Goal: Task Accomplishment & Management: Manage account settings

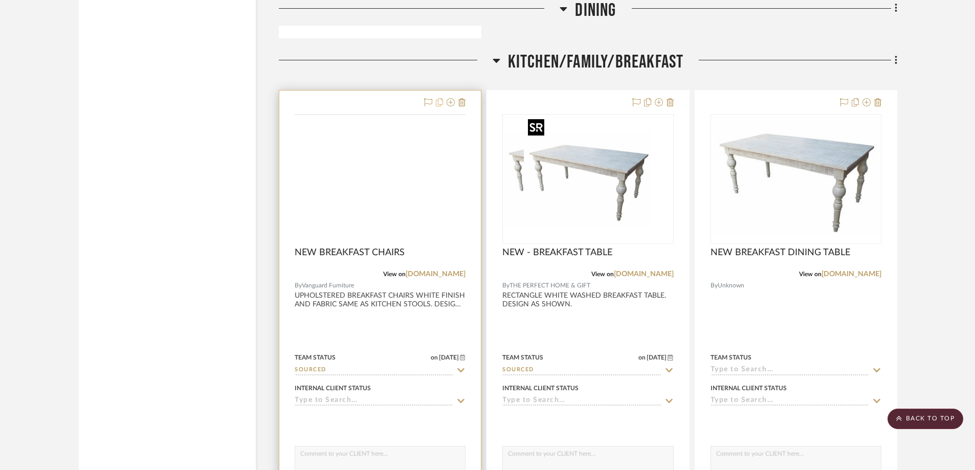
scroll to position [2097, 0]
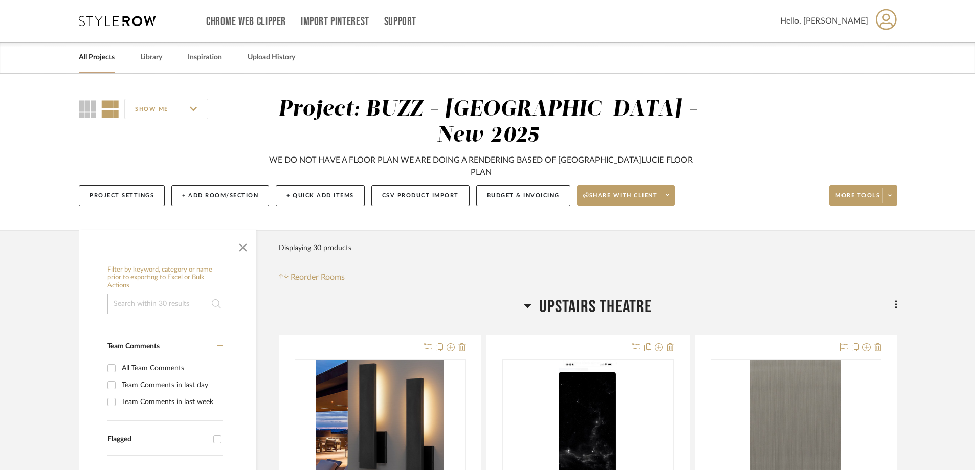
click at [93, 61] on link "All Projects" at bounding box center [97, 58] width 36 height 14
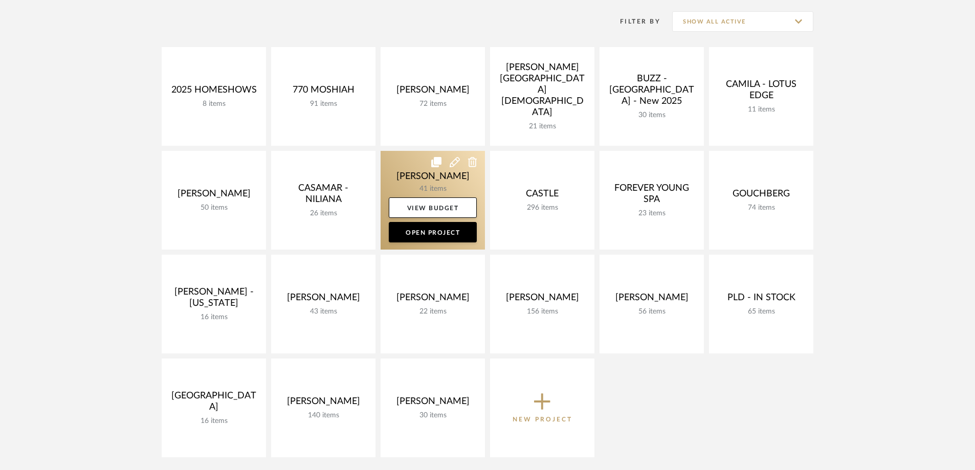
scroll to position [307, 0]
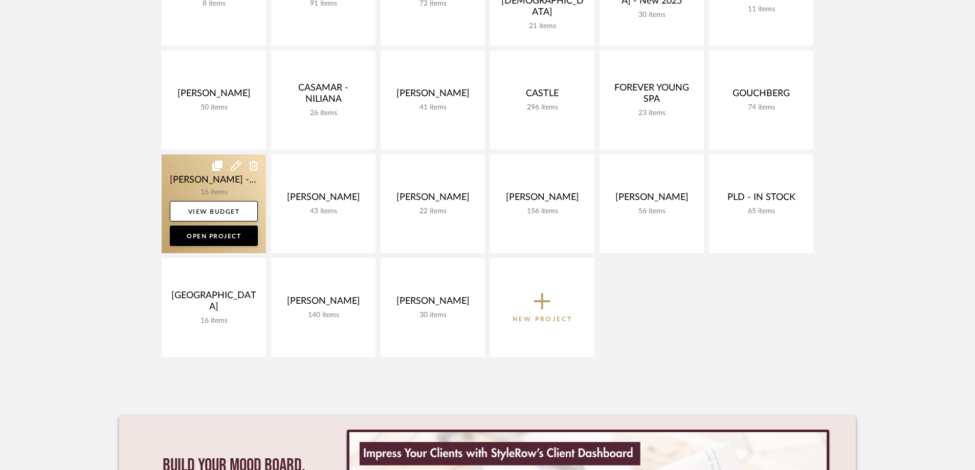
click at [200, 191] on link at bounding box center [214, 203] width 104 height 99
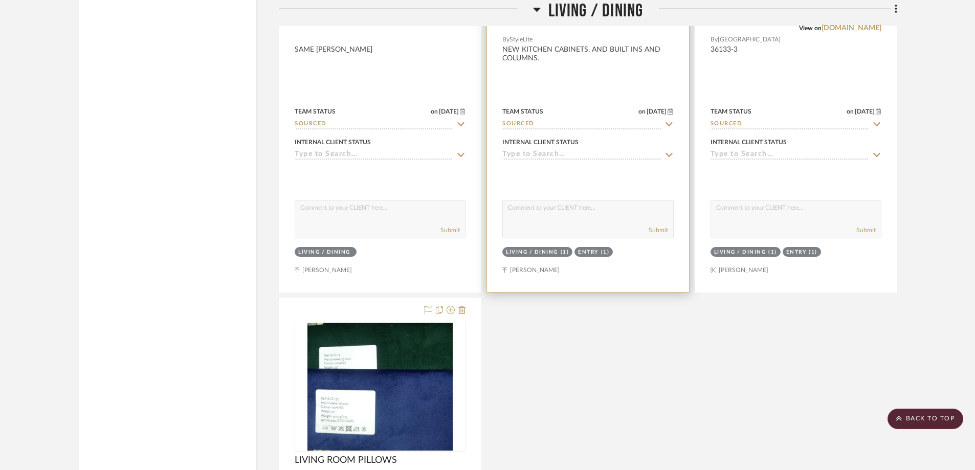
scroll to position [1637, 0]
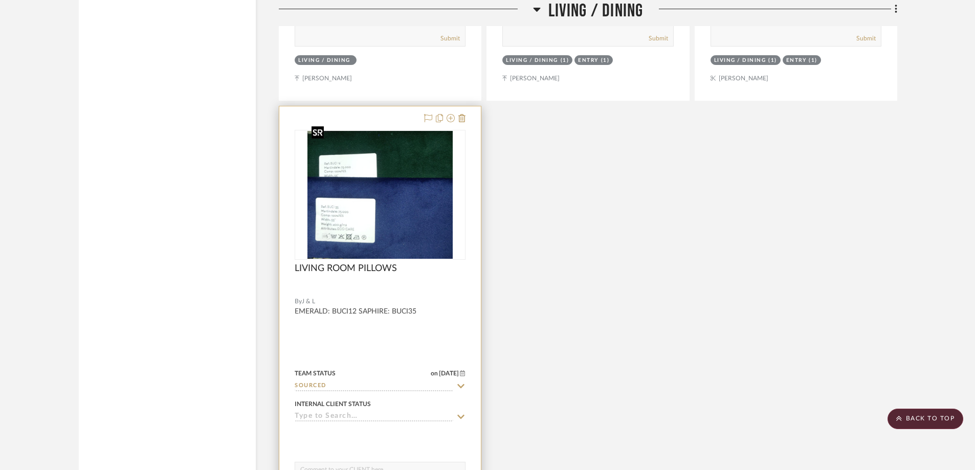
click at [0, 0] on img at bounding box center [0, 0] width 0 height 0
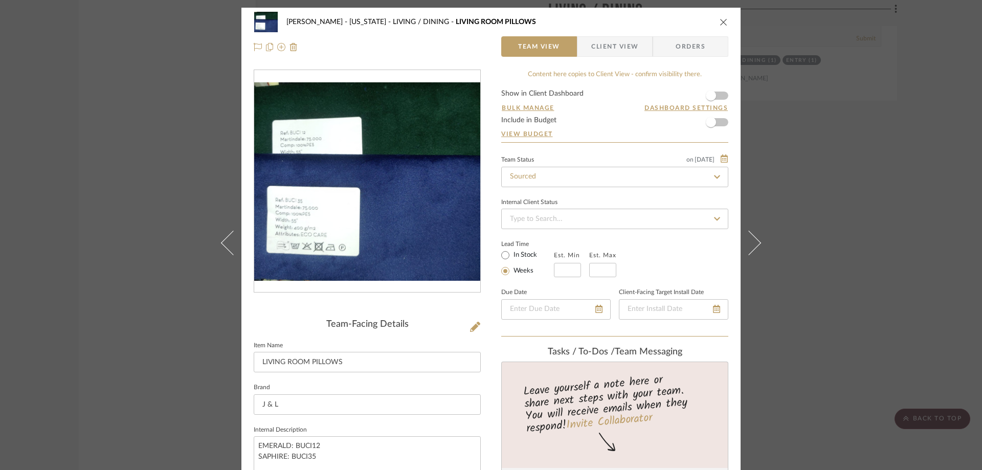
click at [314, 146] on img "0" at bounding box center [367, 181] width 226 height 199
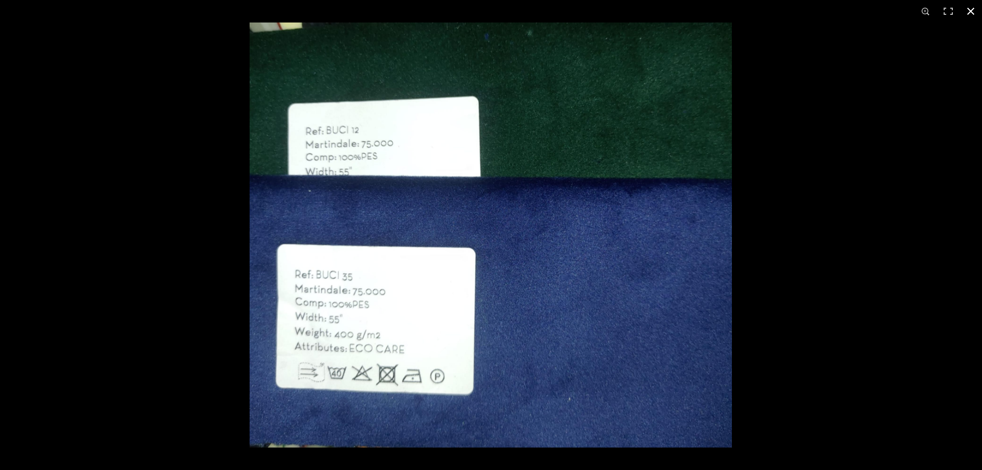
click at [778, 218] on div at bounding box center [741, 258] width 982 height 470
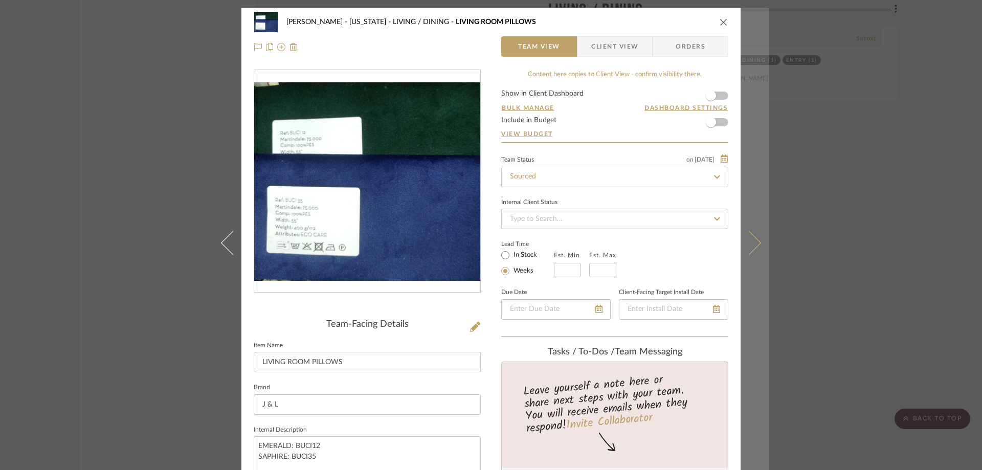
click at [744, 234] on icon at bounding box center [749, 242] width 25 height 25
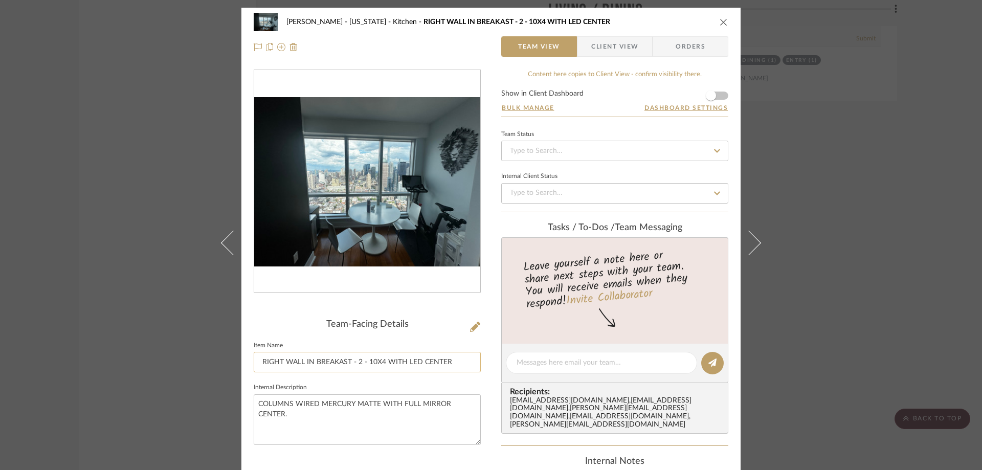
click at [343, 362] on input "RIGHT WALL IN BREAKAST - 2 - 10X4 WITH LED CENTER" at bounding box center [367, 362] width 227 height 20
drag, startPoint x: 424, startPoint y: 363, endPoint x: 442, endPoint y: 371, distance: 20.2
drag, startPoint x: 763, startPoint y: 233, endPoint x: 779, endPoint y: 232, distance: 15.4
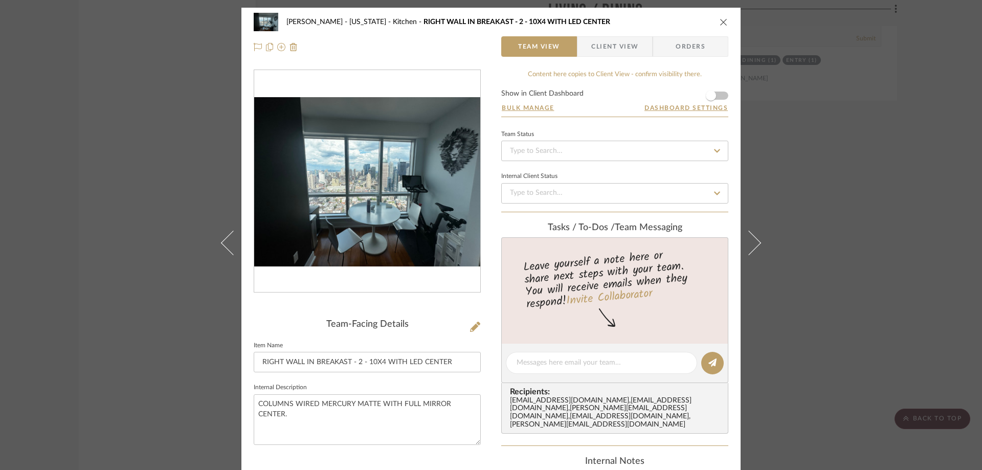
click at [763, 233] on button at bounding box center [755, 243] width 29 height 470
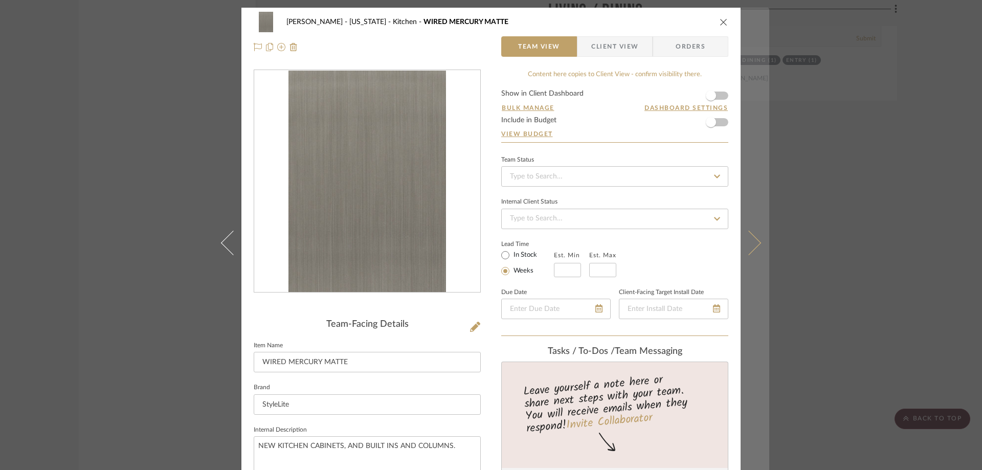
click at [752, 241] on icon at bounding box center [749, 242] width 25 height 25
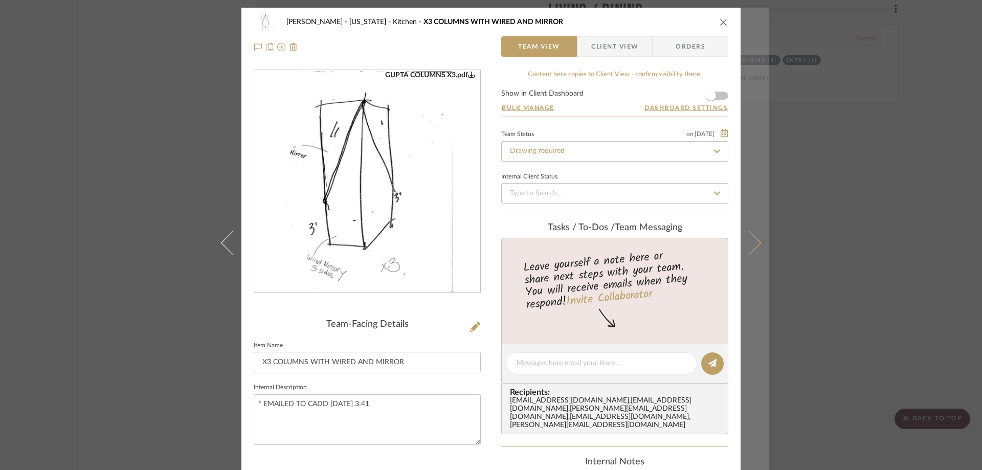
click at [757, 241] on icon at bounding box center [749, 242] width 25 height 25
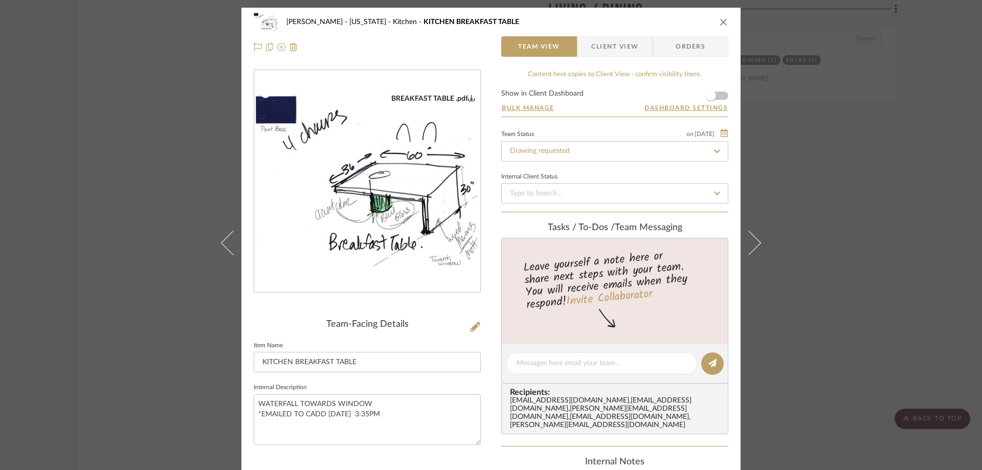
click at [395, 145] on img "0" at bounding box center [367, 181] width 226 height 175
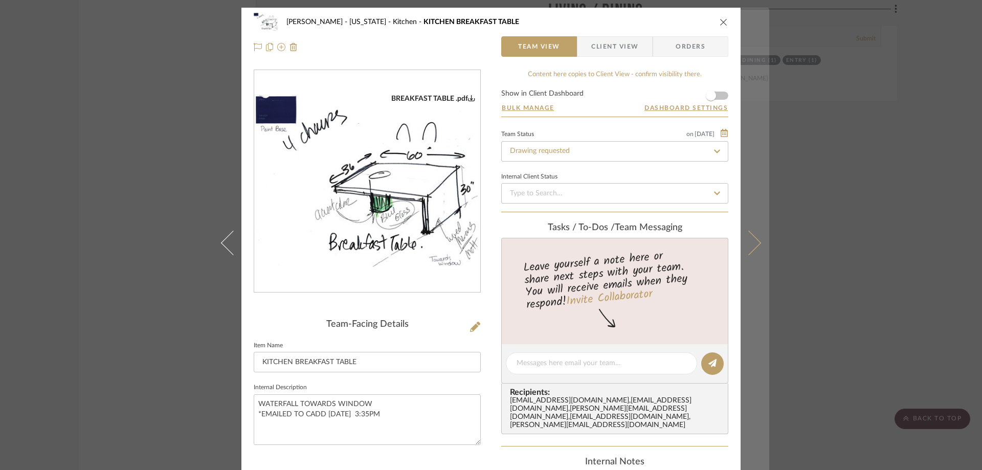
click at [744, 246] on icon at bounding box center [749, 242] width 25 height 25
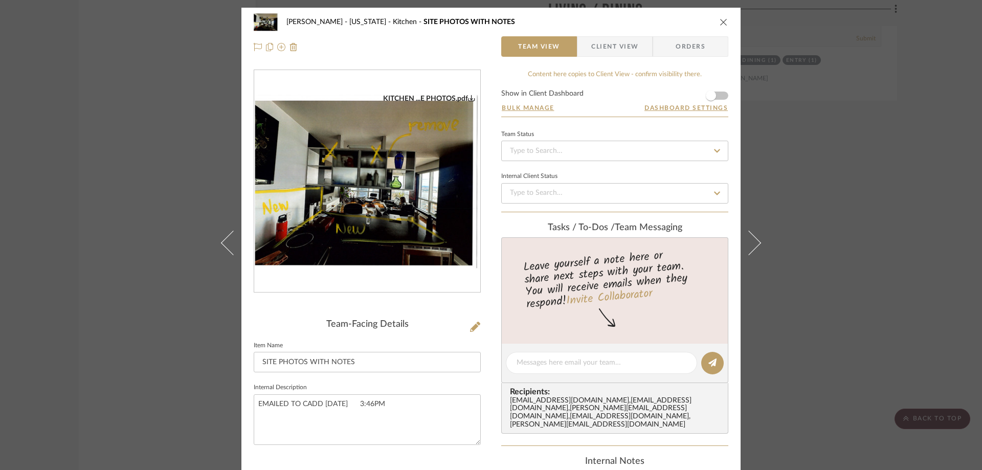
click at [355, 201] on img "0" at bounding box center [367, 181] width 226 height 175
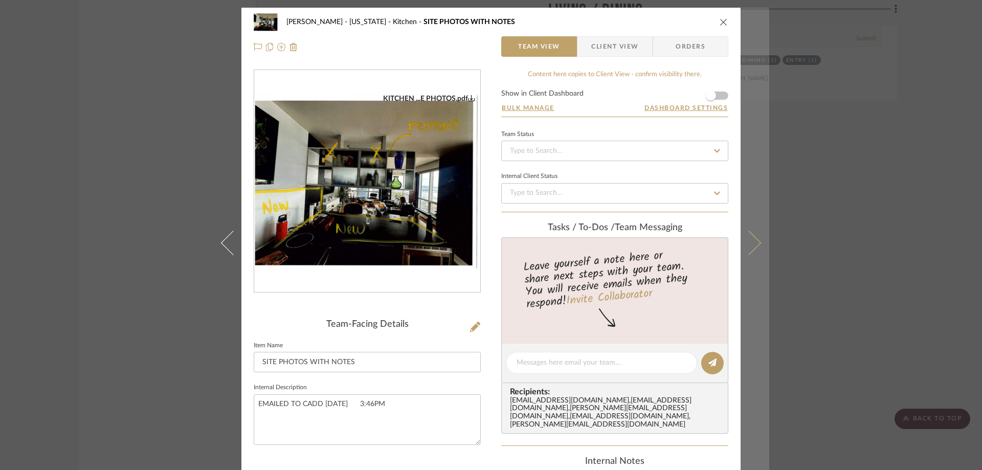
click at [751, 247] on icon at bounding box center [749, 242] width 25 height 25
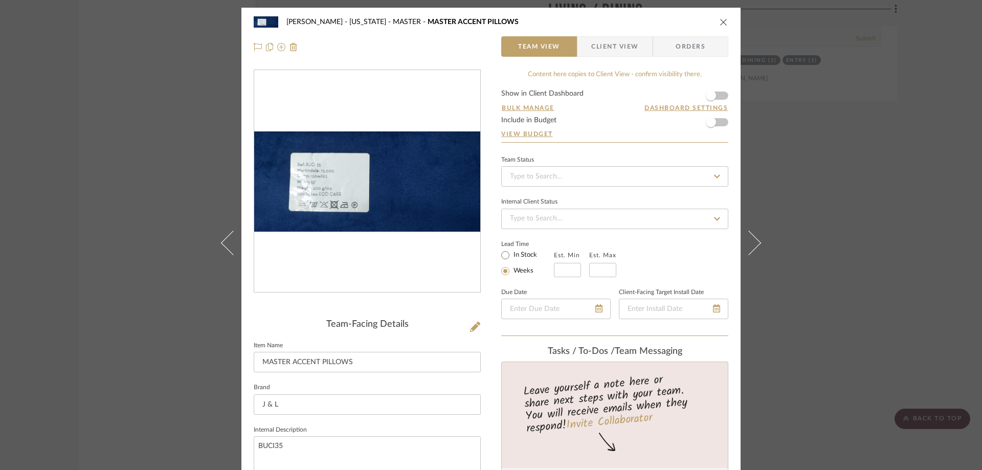
click at [381, 191] on img "0" at bounding box center [367, 181] width 226 height 100
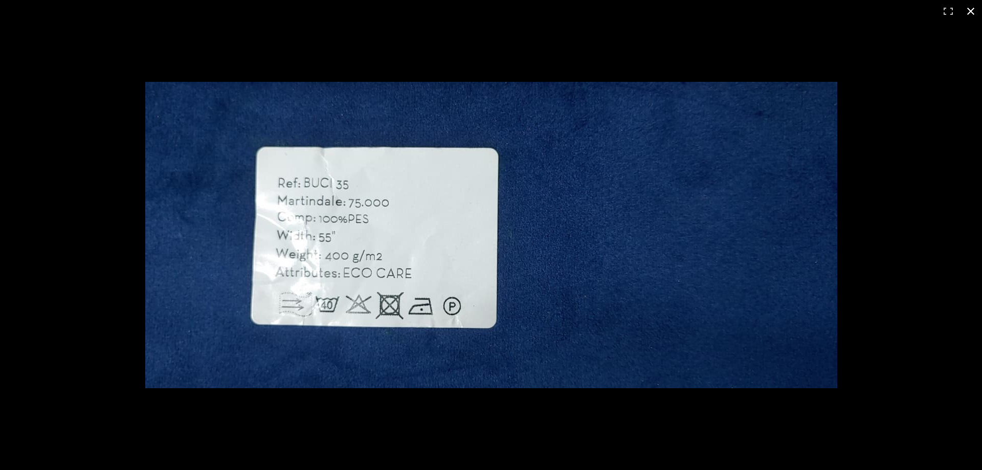
click at [871, 184] on div at bounding box center [491, 235] width 982 height 470
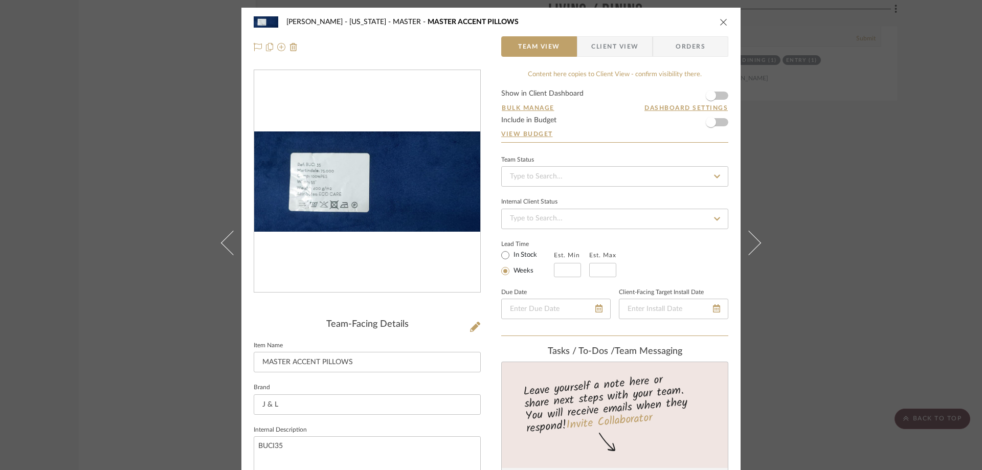
click at [454, 161] on img "0" at bounding box center [367, 181] width 226 height 100
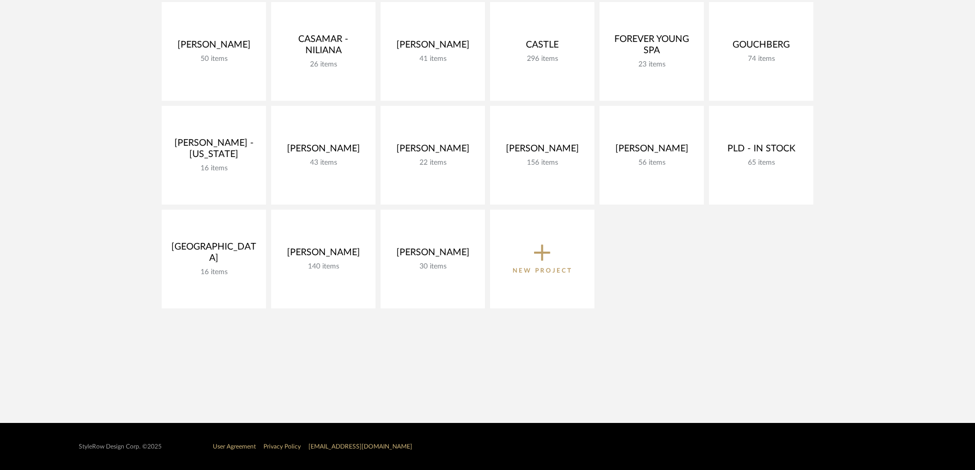
scroll to position [356, 0]
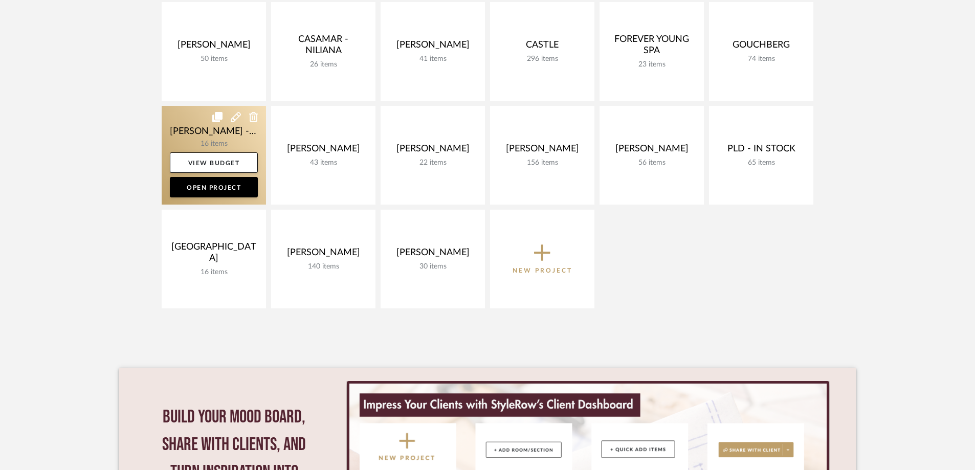
click at [230, 139] on link at bounding box center [214, 155] width 104 height 99
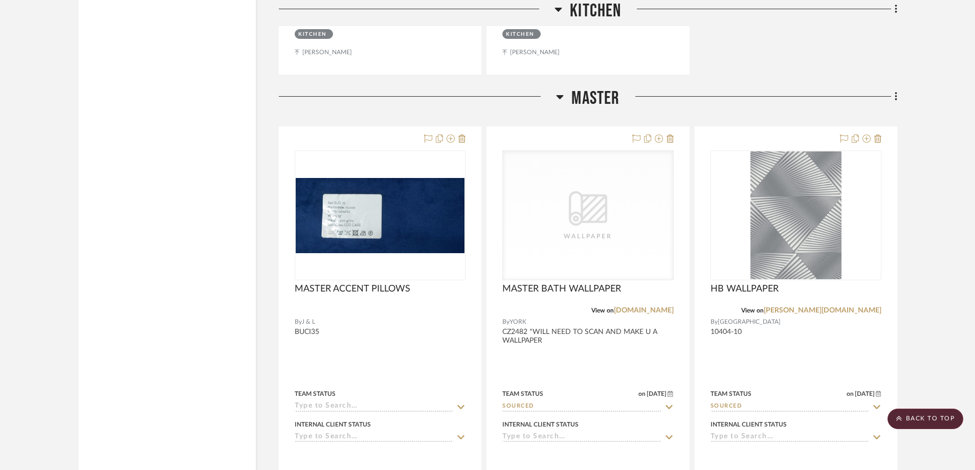
scroll to position [3120, 0]
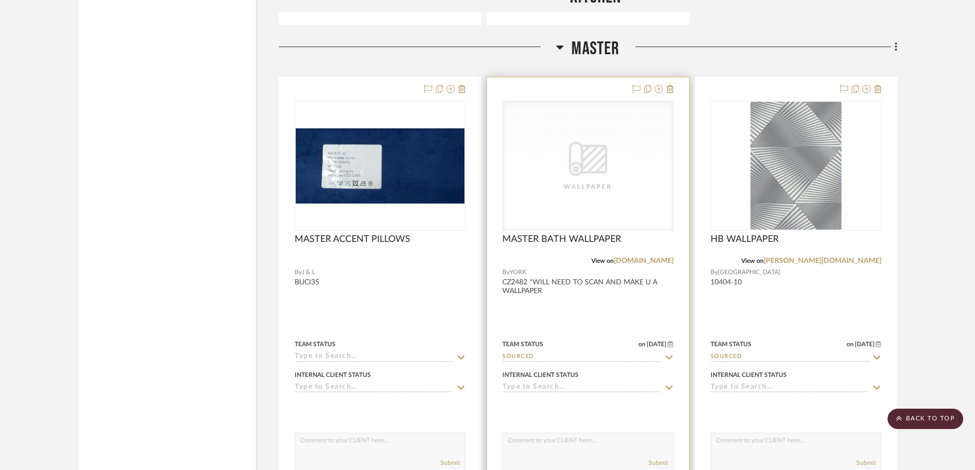
click at [643, 169] on div "CategoryIconWallcovering Created with Sketch. Wallpaper" at bounding box center [588, 165] width 170 height 129
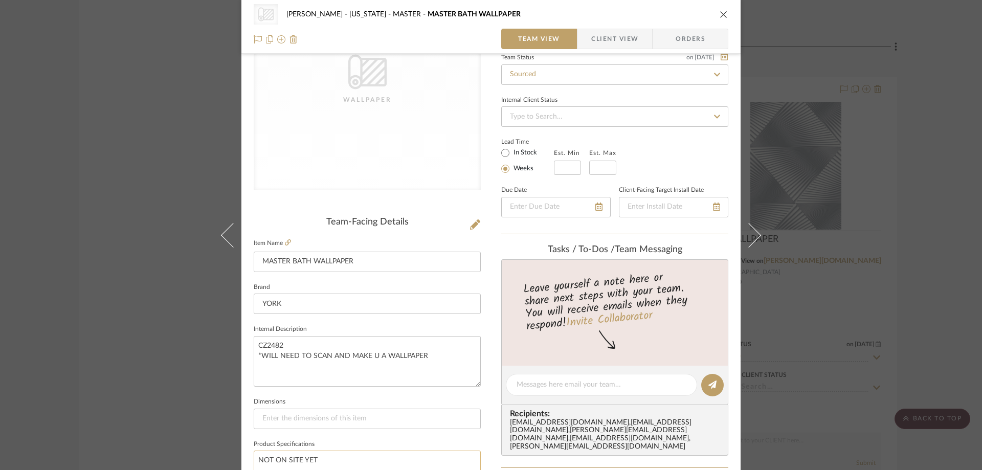
scroll to position [153, 0]
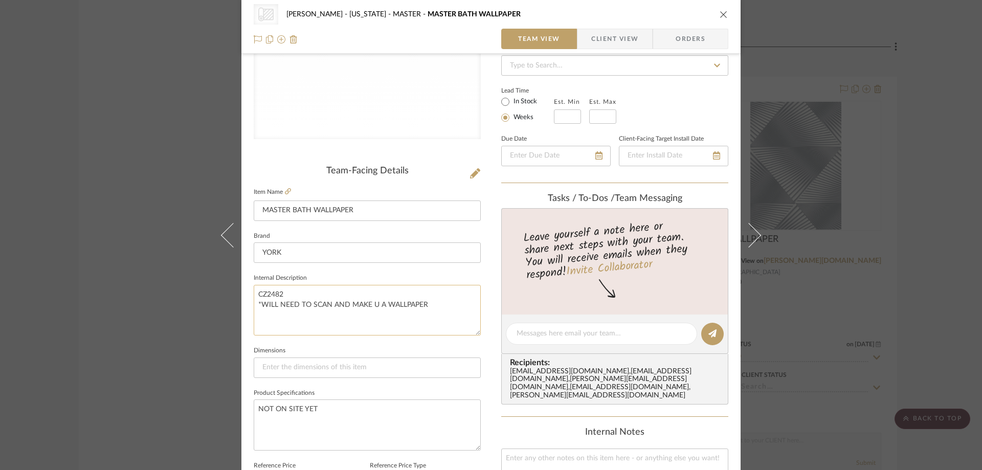
click at [275, 291] on textarea "CZ2482 *WILL NEED TO SCAN AND MAKE U A WALLPAPER" at bounding box center [367, 310] width 227 height 51
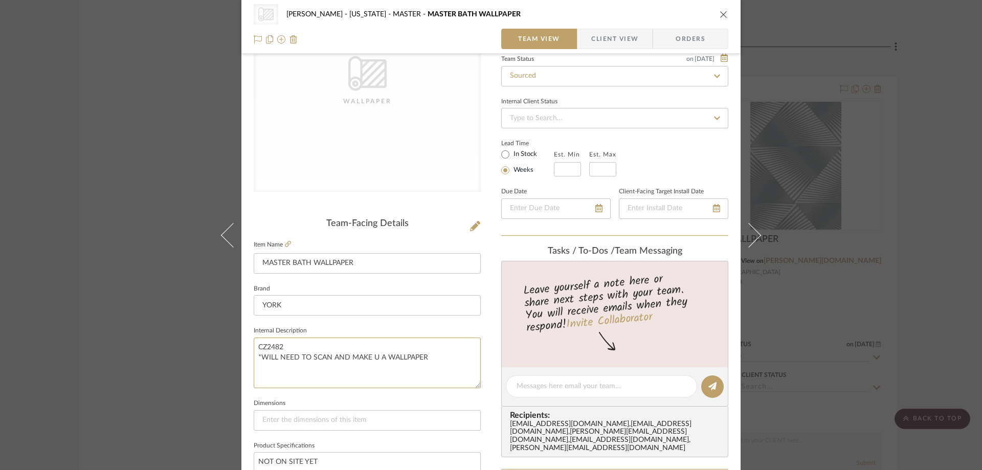
scroll to position [0, 0]
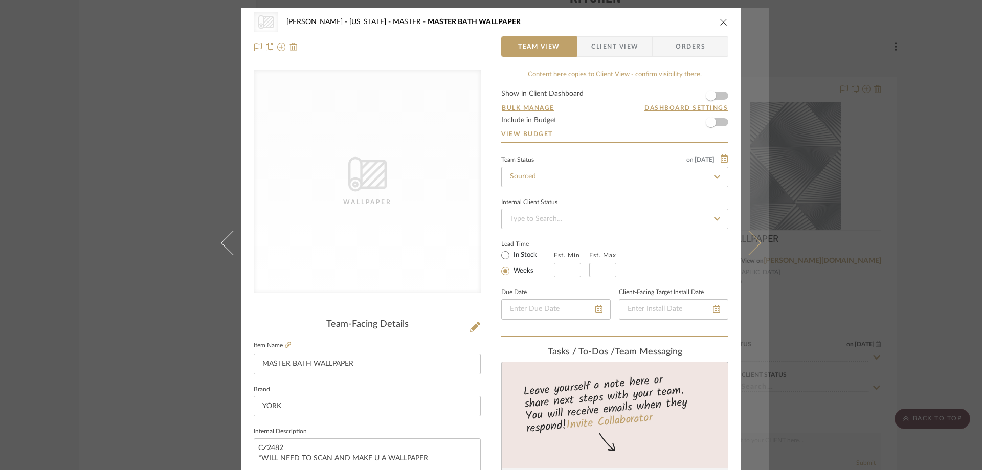
click at [756, 241] on icon at bounding box center [749, 242] width 25 height 25
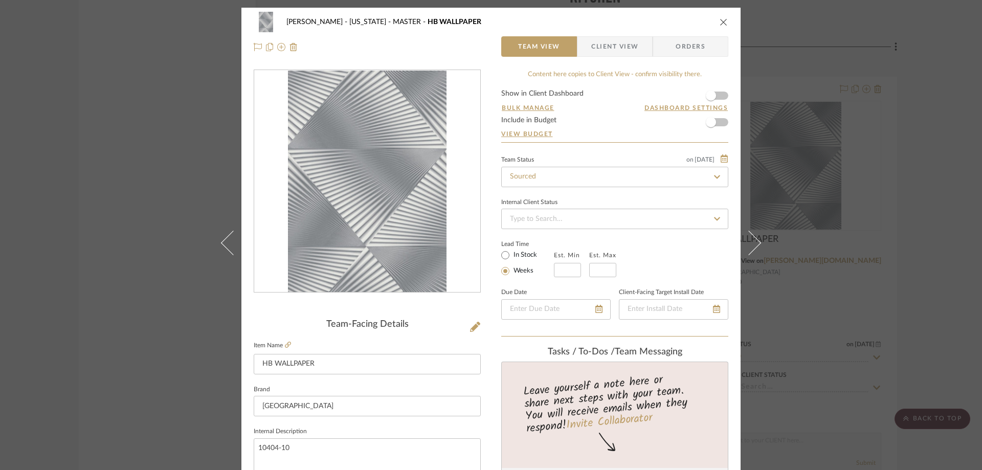
click at [623, 49] on span "Client View" at bounding box center [614, 46] width 47 height 20
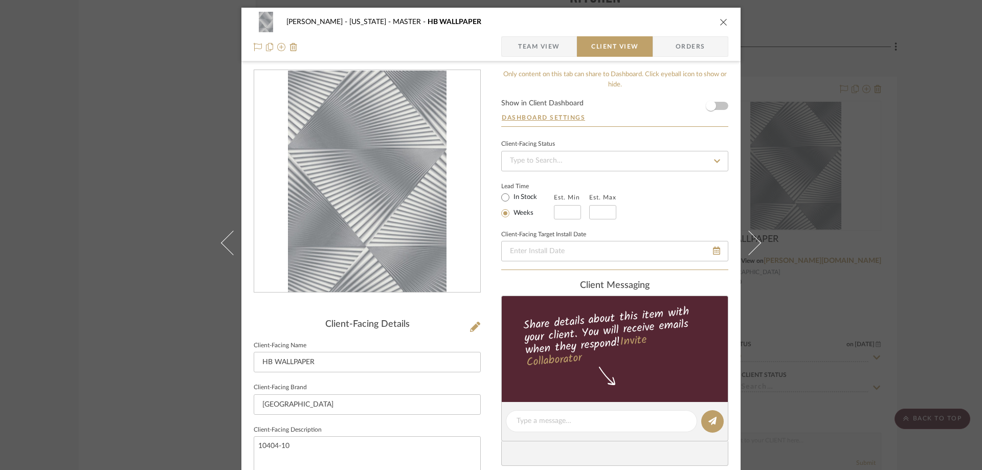
scroll to position [256, 0]
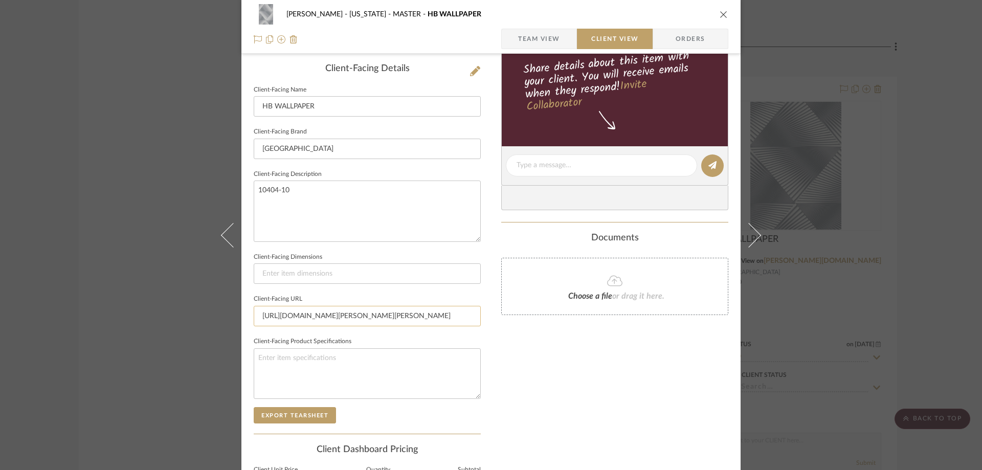
click at [361, 316] on input "https://www.wiegand-wohnen-sparen.de/Tapeten/Tapetenarten/10404-10-Spotlight-Vl…" at bounding box center [367, 316] width 227 height 20
click at [276, 184] on textarea "10404-10" at bounding box center [367, 211] width 227 height 61
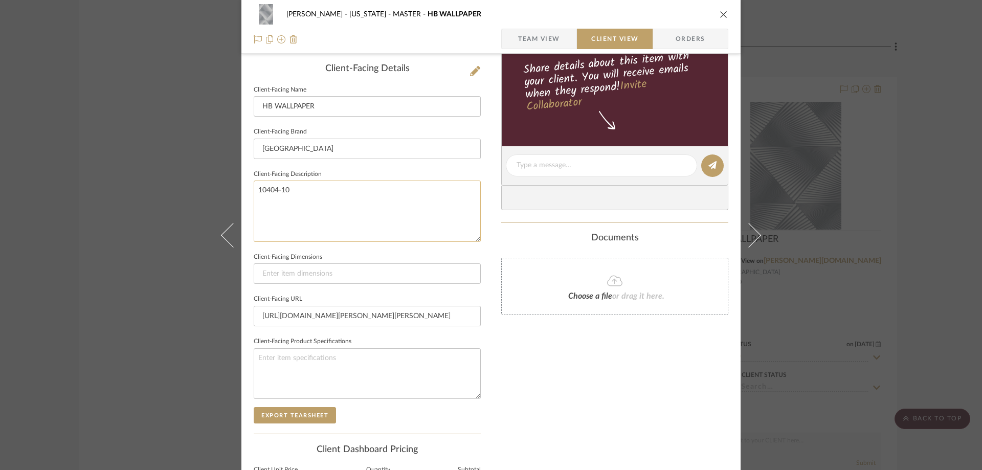
click at [276, 185] on textarea "10404-10" at bounding box center [367, 211] width 227 height 61
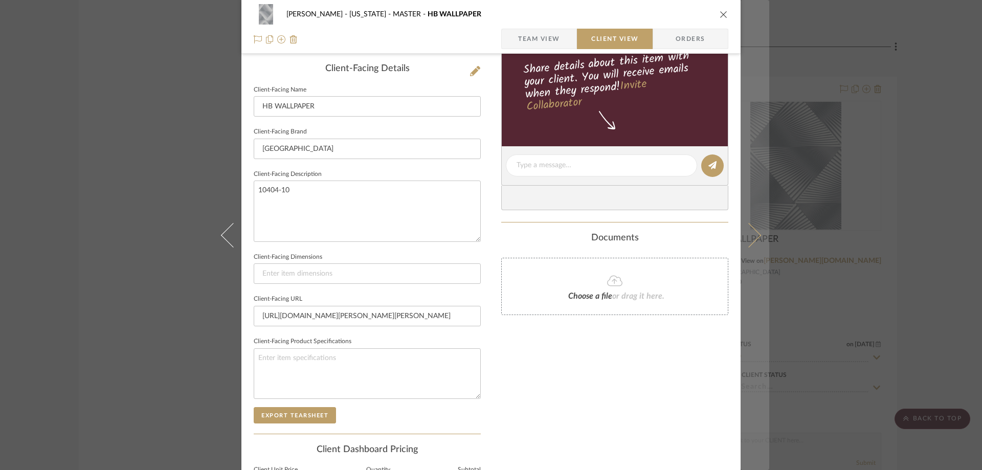
click at [745, 238] on icon at bounding box center [749, 235] width 25 height 25
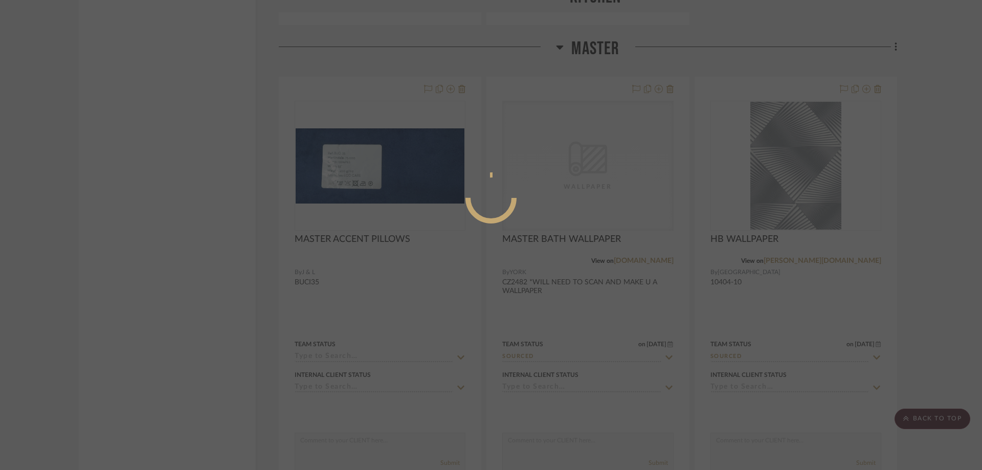
scroll to position [0, 0]
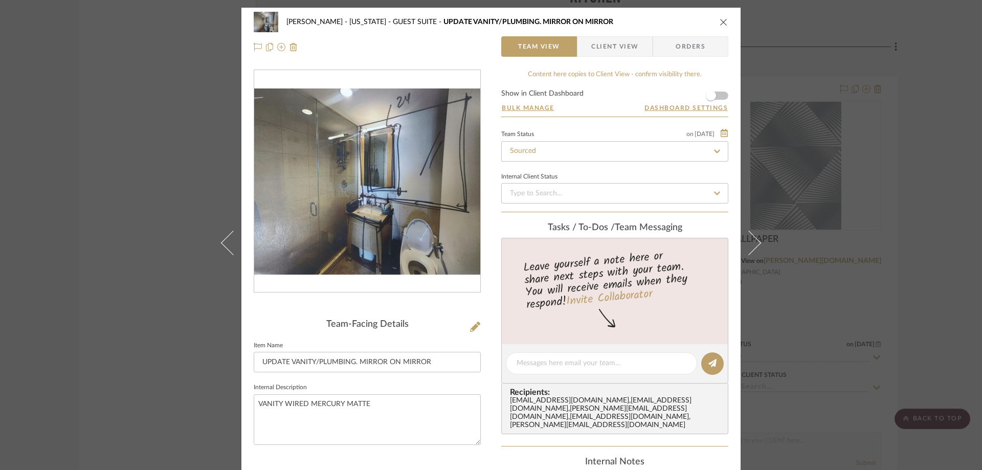
click at [312, 217] on img "0" at bounding box center [367, 181] width 226 height 186
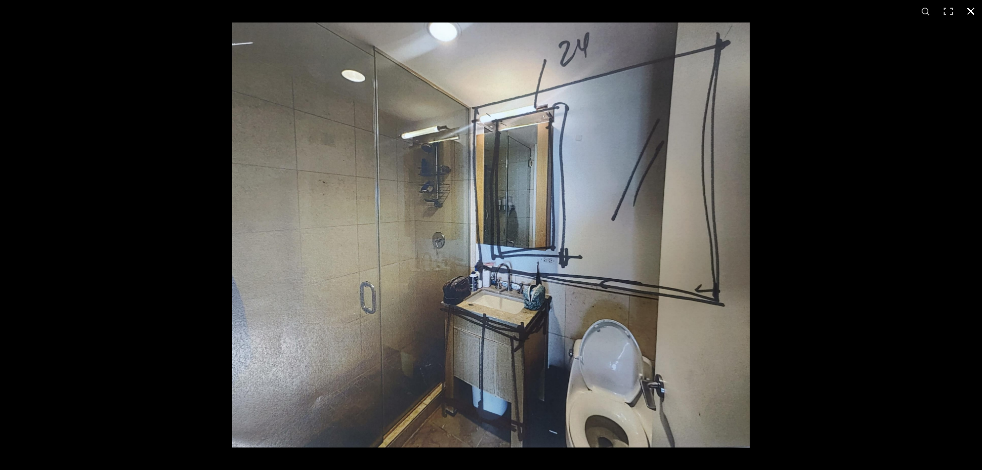
click at [858, 183] on div at bounding box center [723, 258] width 982 height 470
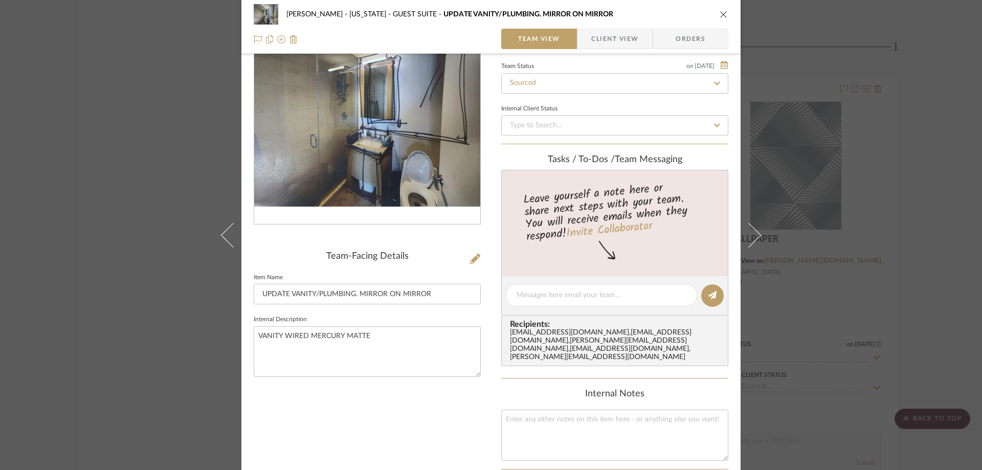
scroll to position [153, 0]
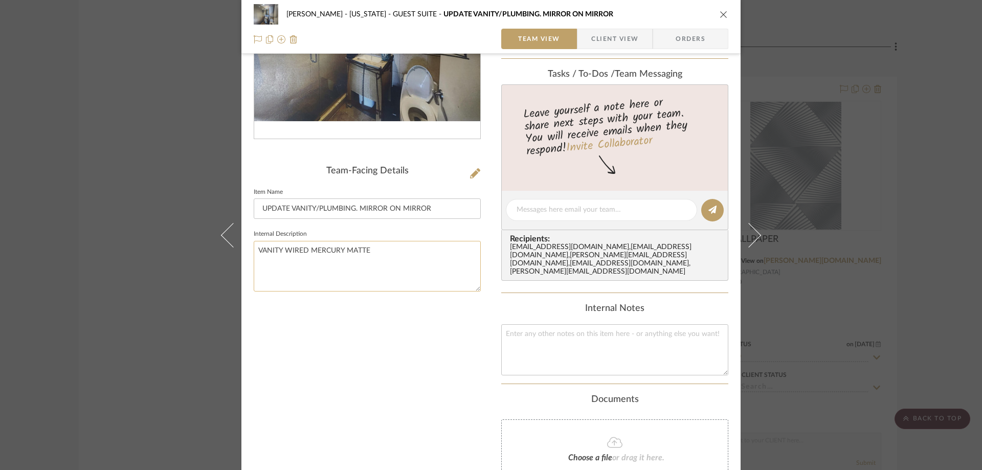
click at [322, 244] on textarea "VANITY WIRED MERCURY MATTE" at bounding box center [367, 266] width 227 height 51
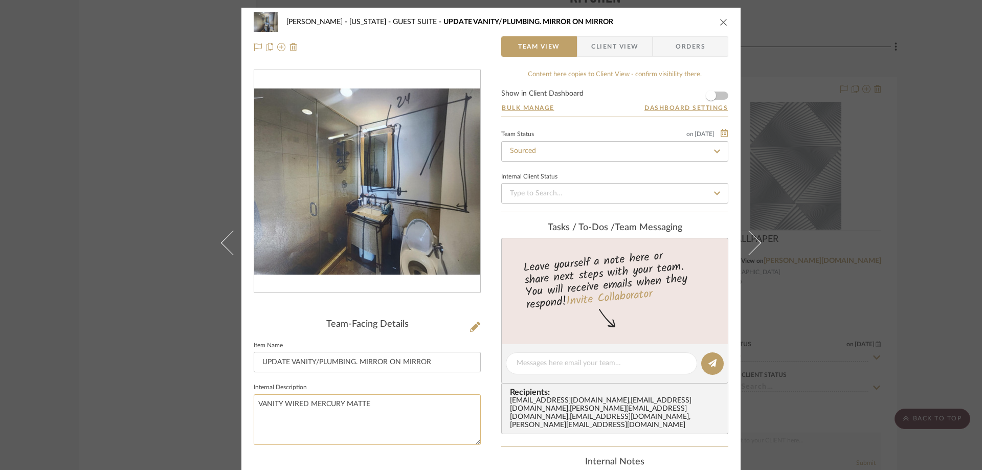
click at [400, 404] on textarea "VANITY WIRED MERCURY MATTE" at bounding box center [367, 419] width 227 height 51
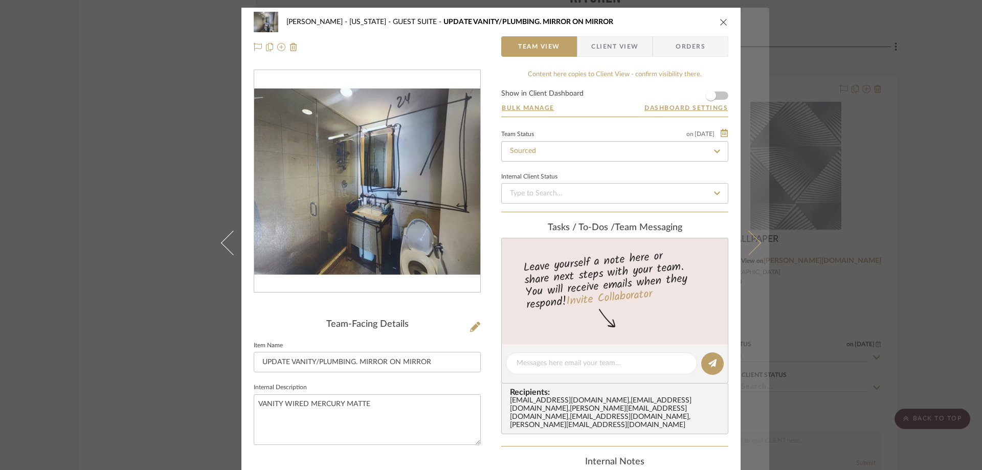
click at [743, 241] on icon at bounding box center [749, 242] width 25 height 25
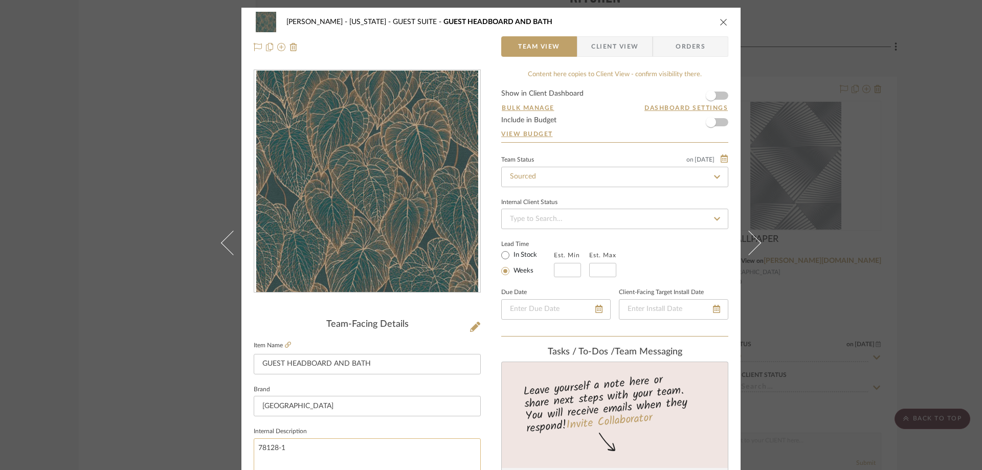
click at [274, 448] on textarea "78128-1" at bounding box center [367, 463] width 227 height 51
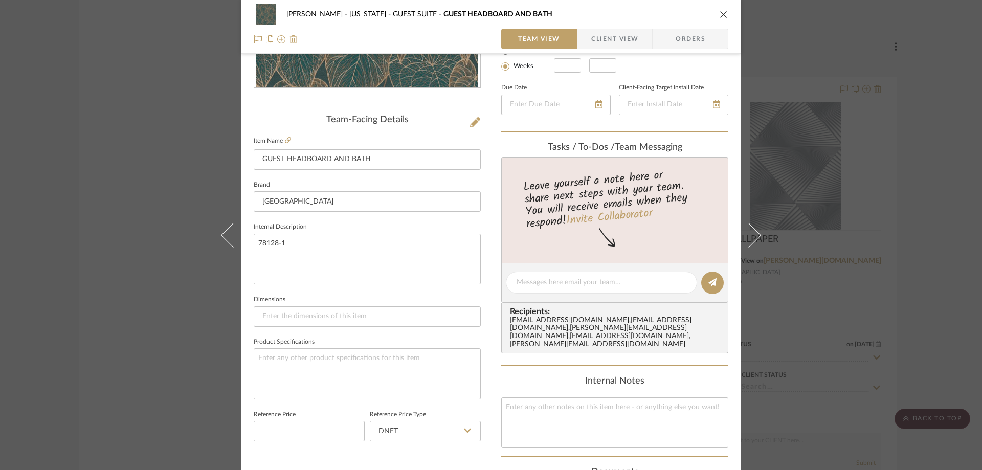
click at [617, 33] on span "Client View" at bounding box center [614, 39] width 47 height 20
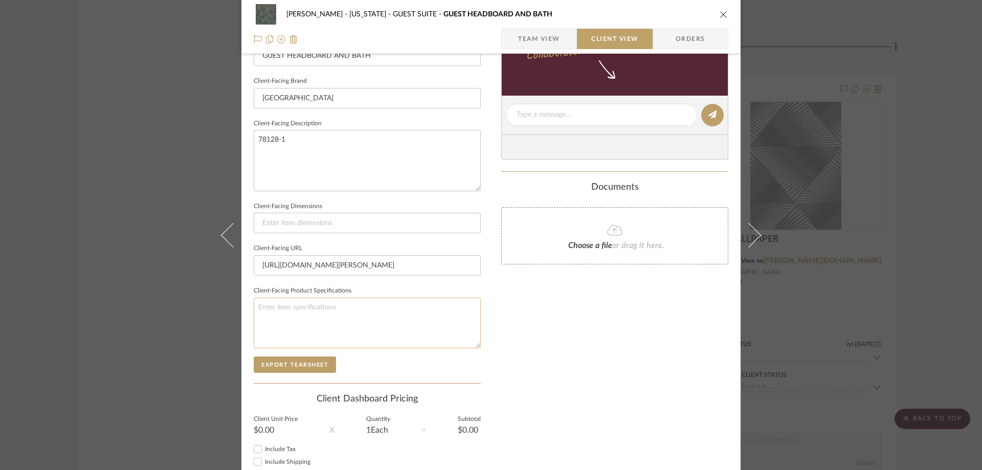
scroll to position [307, 0]
click at [351, 264] on input "https://wallpapersales.co.uk/as781281-daniel-hechter-7-a-s-creation-wallpaper" at bounding box center [367, 265] width 227 height 20
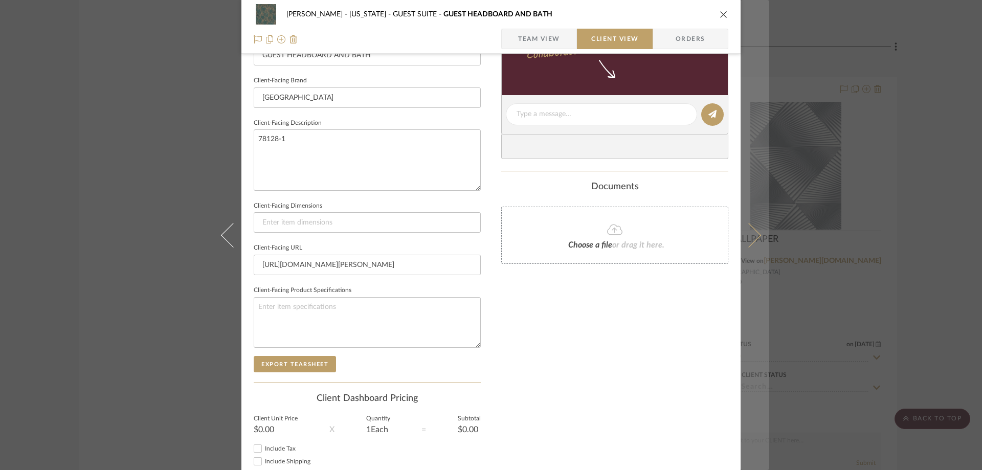
click at [747, 237] on icon at bounding box center [749, 235] width 25 height 25
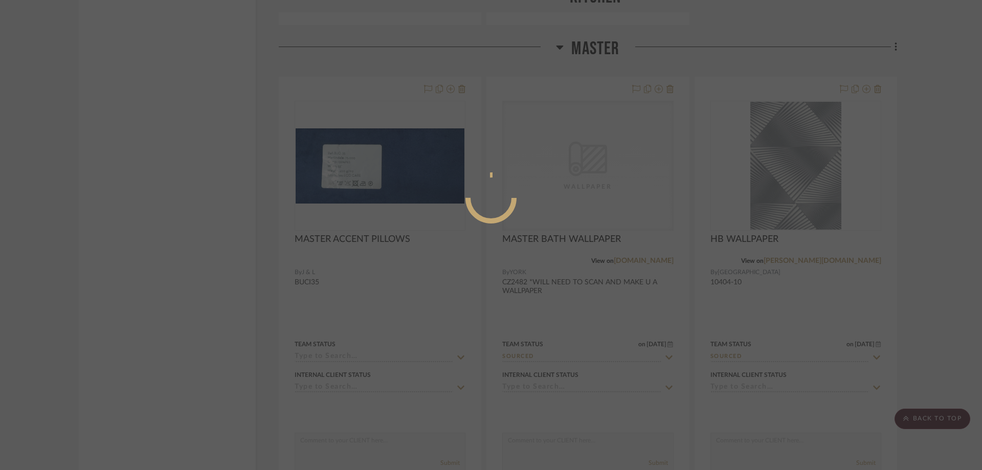
scroll to position [0, 0]
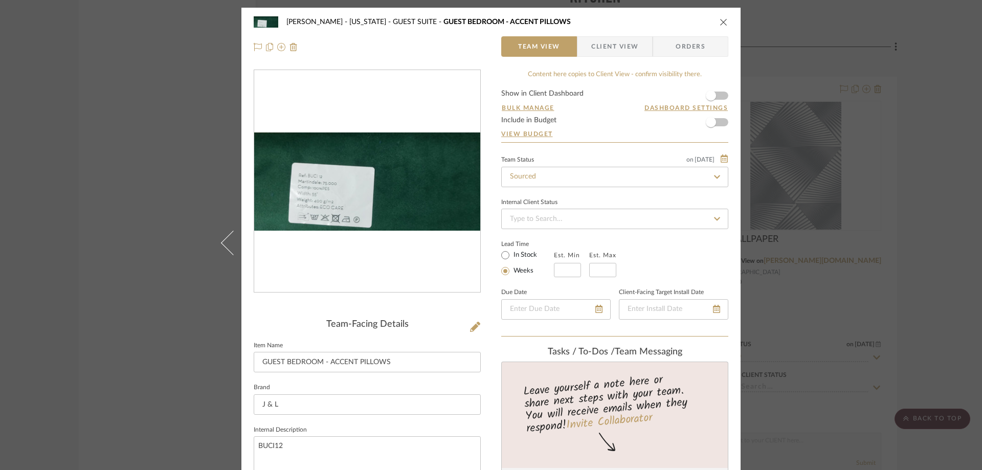
click at [420, 160] on img "0" at bounding box center [367, 181] width 226 height 99
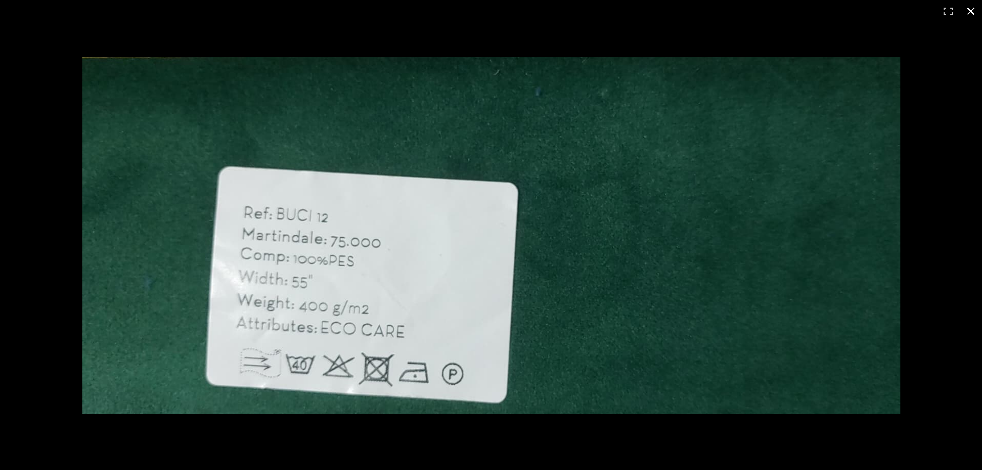
click at [51, 57] on div at bounding box center [491, 235] width 982 height 470
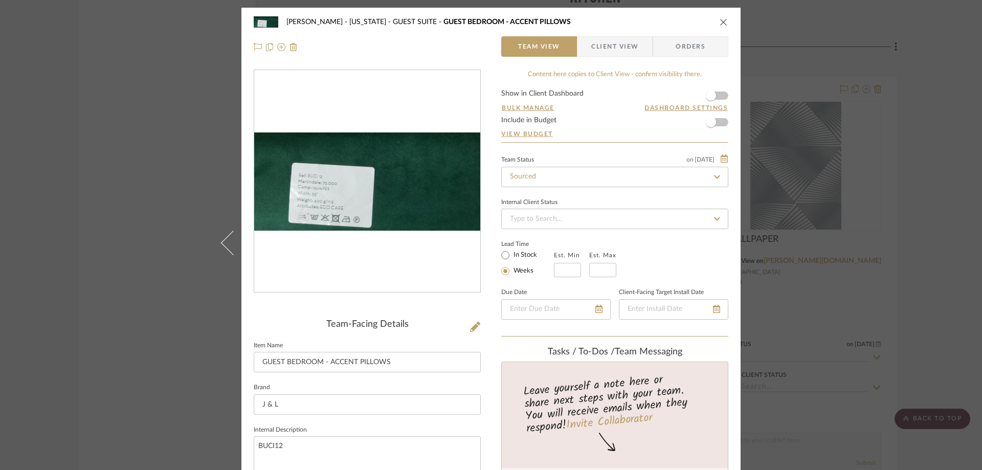
click at [722, 25] on icon "close" at bounding box center [724, 22] width 8 height 8
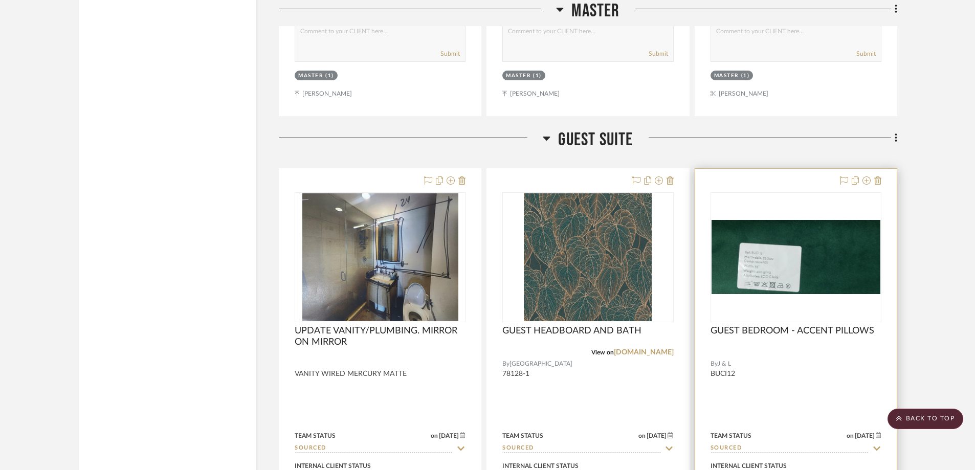
scroll to position [3735, 0]
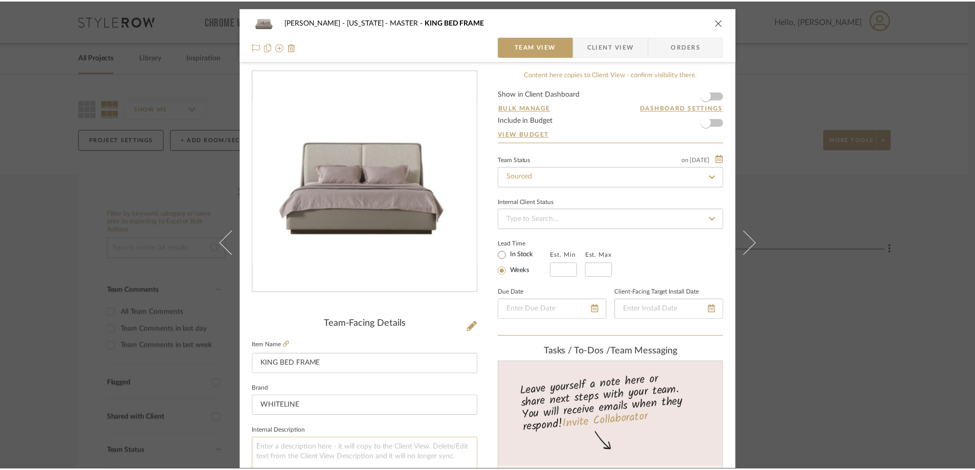
scroll to position [205, 0]
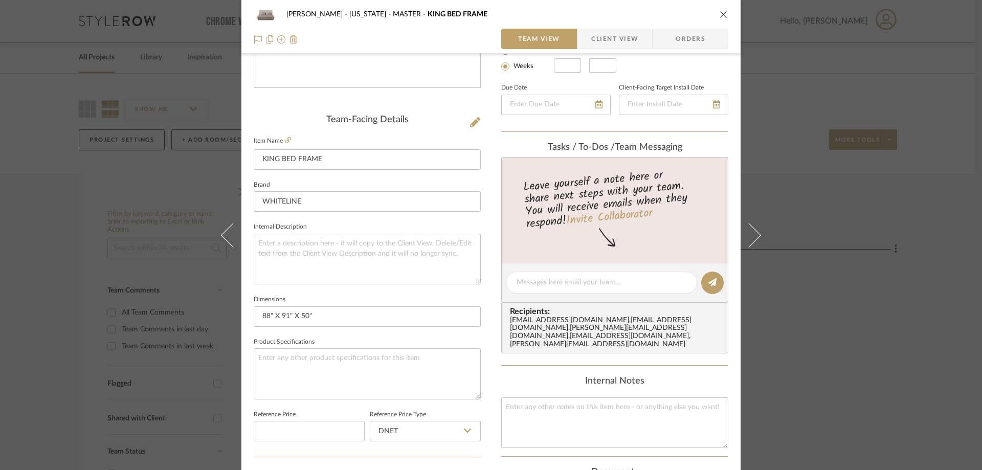
click at [604, 42] on span "Client View" at bounding box center [614, 39] width 47 height 20
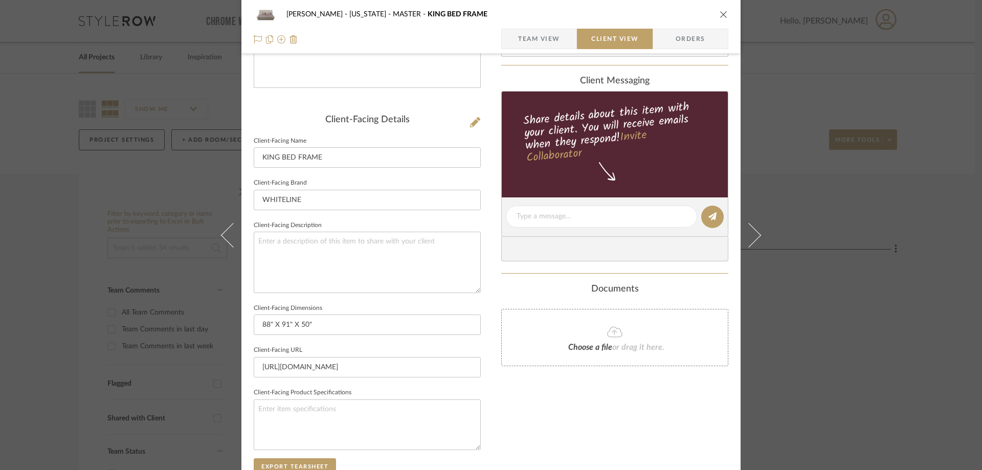
click at [844, 185] on div "GUPTA, ANMOL - NEW YORK MASTER KING BED FRAME Team View Client View Orders Clie…" at bounding box center [491, 235] width 982 height 470
